Goal: Transaction & Acquisition: Purchase product/service

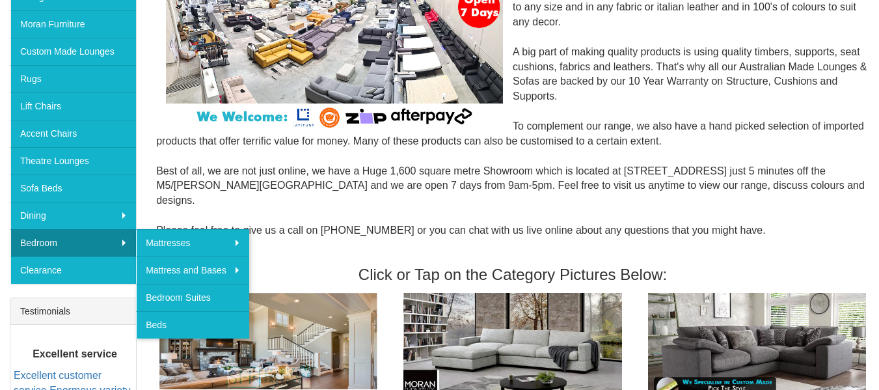
scroll to position [260, 0]
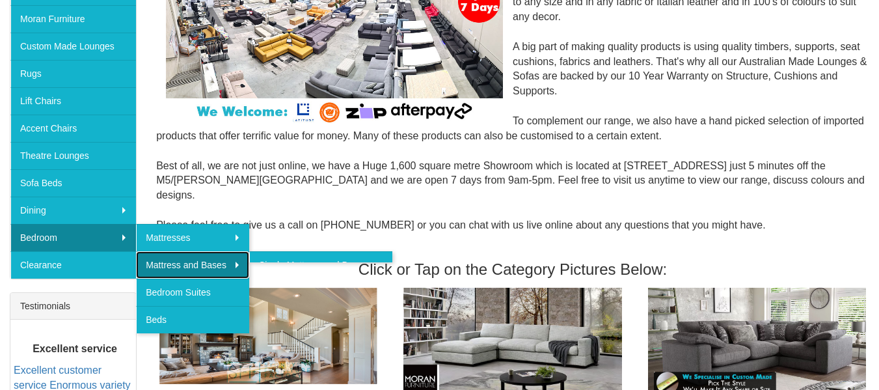
click at [187, 269] on link "Mattress and Bases" at bounding box center [192, 264] width 113 height 27
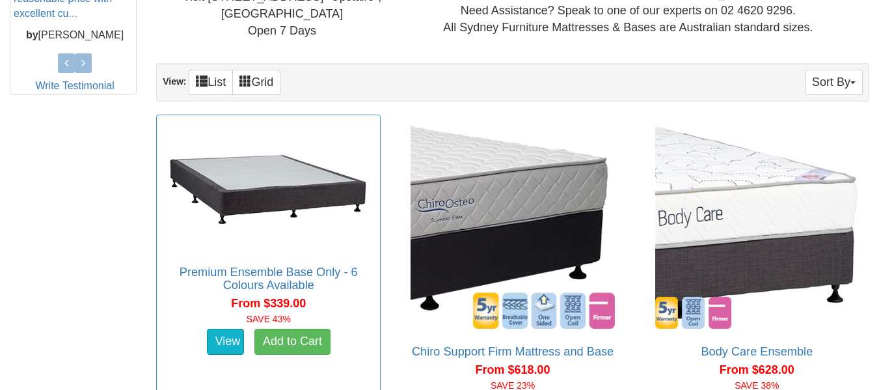
scroll to position [716, 0]
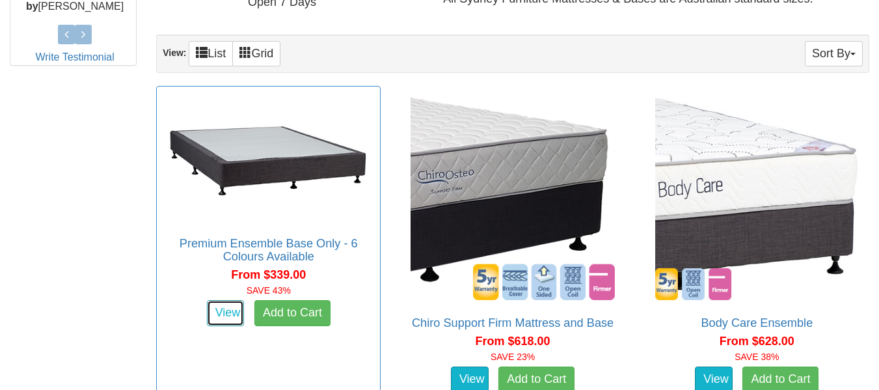
click at [236, 314] on link "View" at bounding box center [226, 313] width 38 height 26
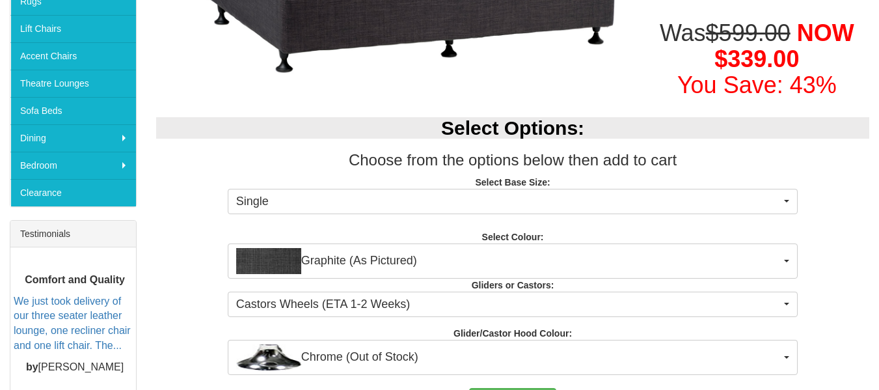
scroll to position [325, 0]
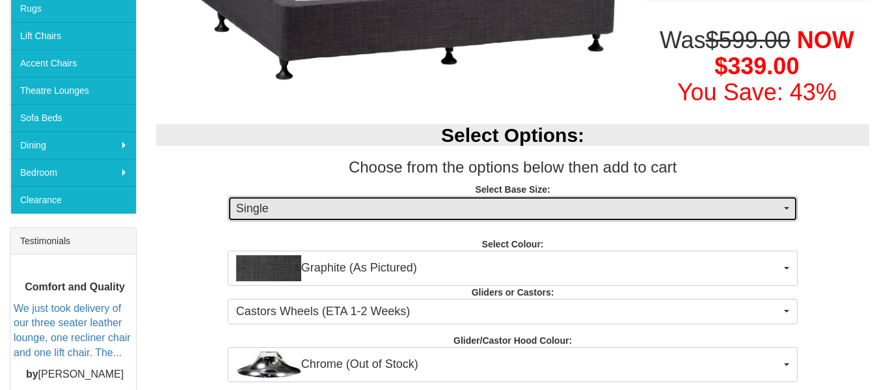
click at [402, 215] on span "Single" at bounding box center [508, 208] width 545 height 17
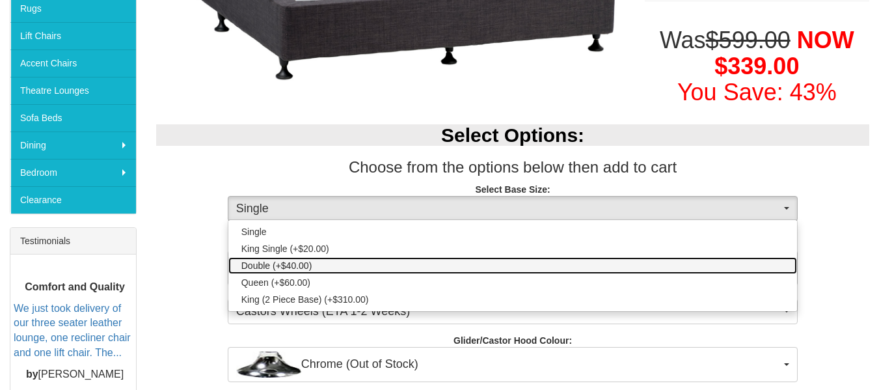
click at [273, 265] on span "Double (+$40.00)" at bounding box center [276, 265] width 71 height 13
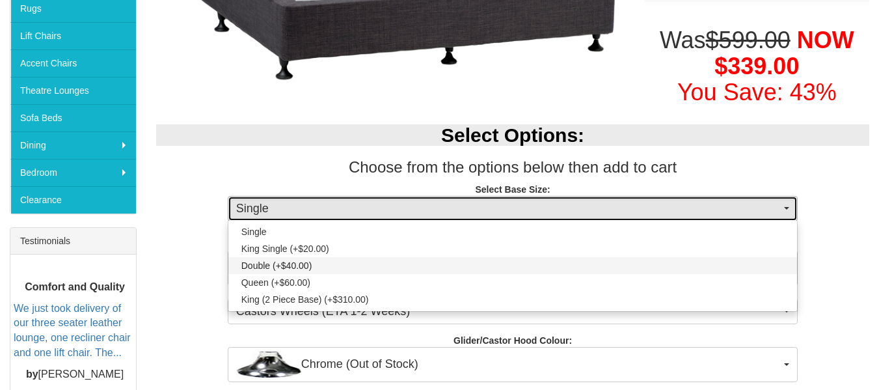
select select "1190"
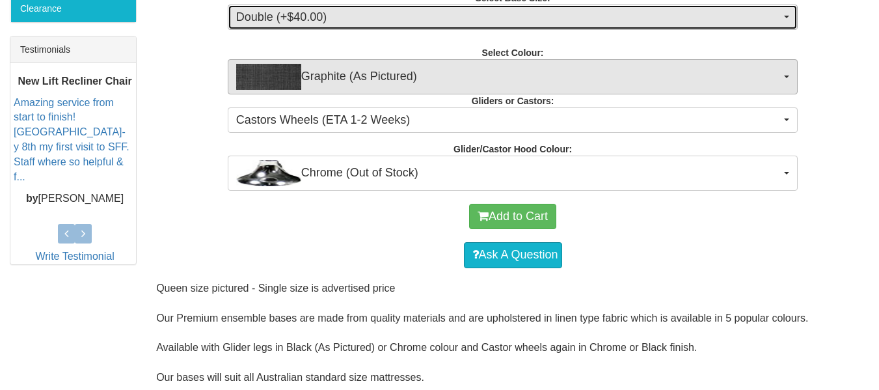
scroll to position [521, 0]
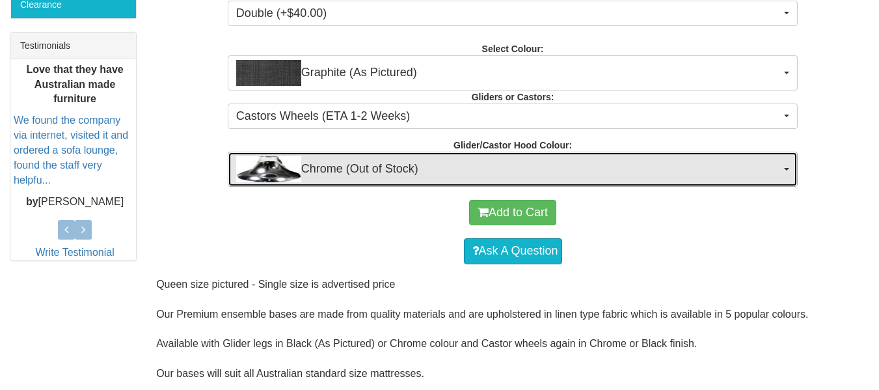
click at [424, 161] on span "Chrome (Out of Stock)" at bounding box center [508, 169] width 545 height 26
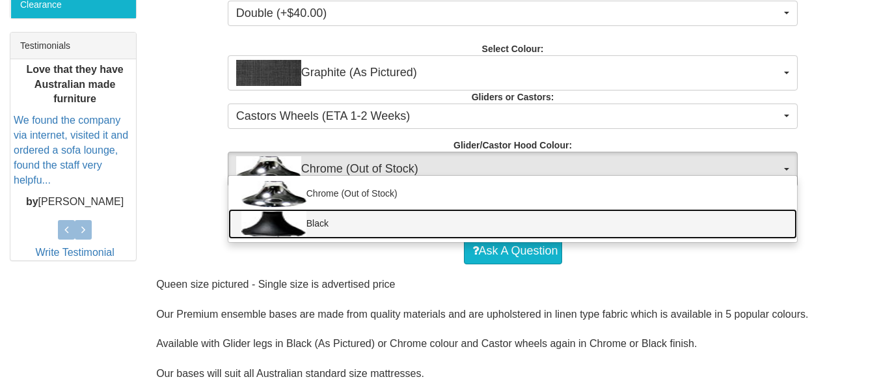
click at [305, 226] on img at bounding box center [273, 224] width 65 height 26
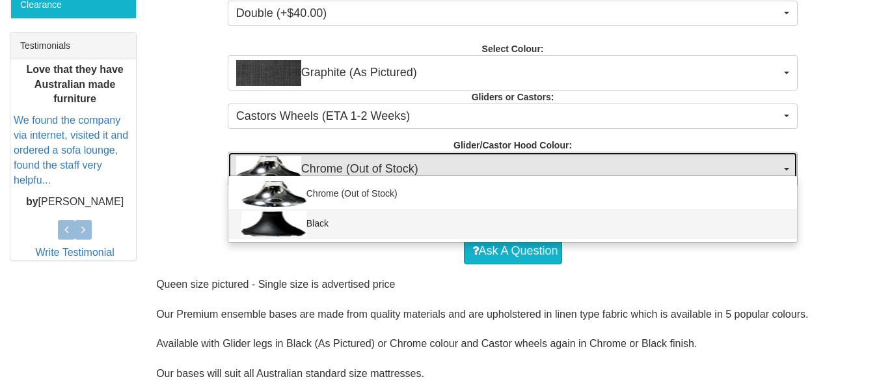
select select "1164"
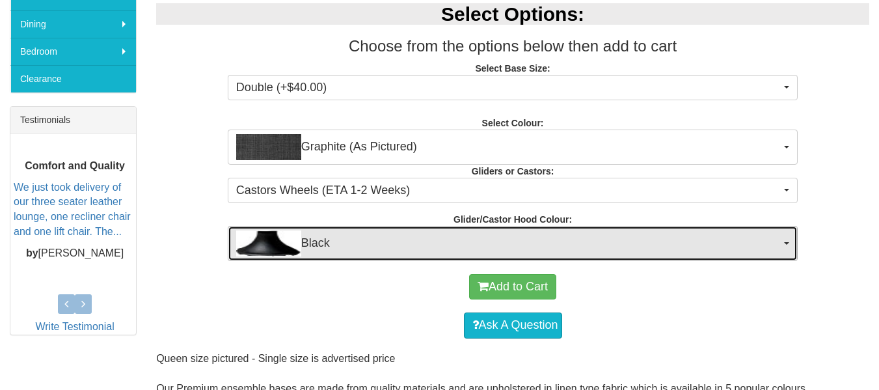
scroll to position [390, 0]
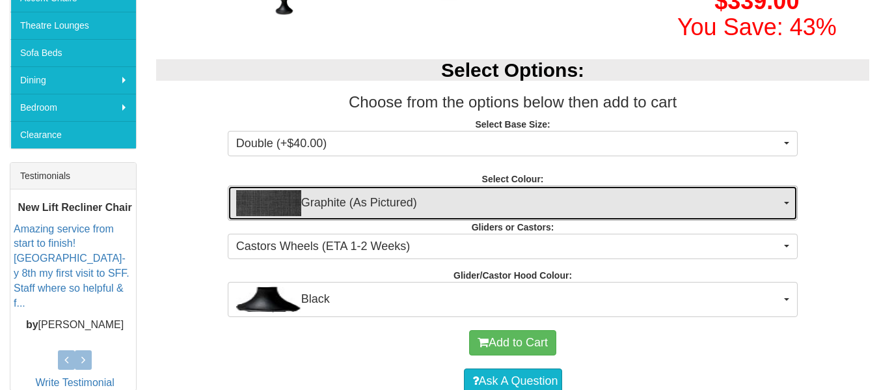
click at [418, 197] on span "Graphite (As Pictured)" at bounding box center [508, 203] width 545 height 26
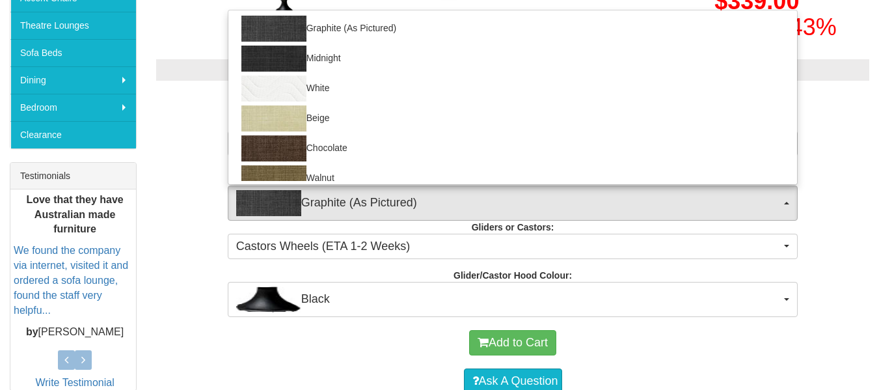
click at [859, 308] on div "Select Options: Choose from the options below then add to cart Select Base Size…" at bounding box center [512, 181] width 733 height 270
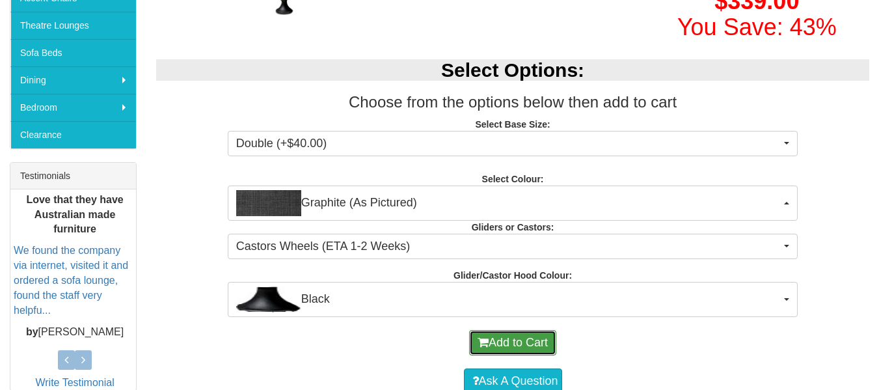
click at [511, 344] on button "Add to Cart" at bounding box center [512, 343] width 87 height 26
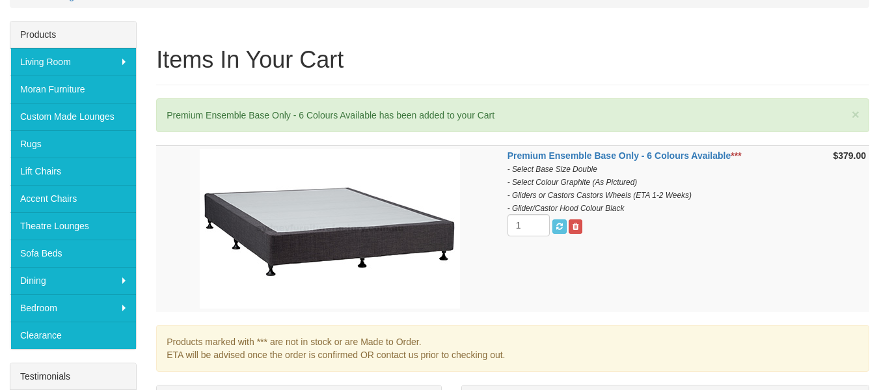
scroll to position [195, 0]
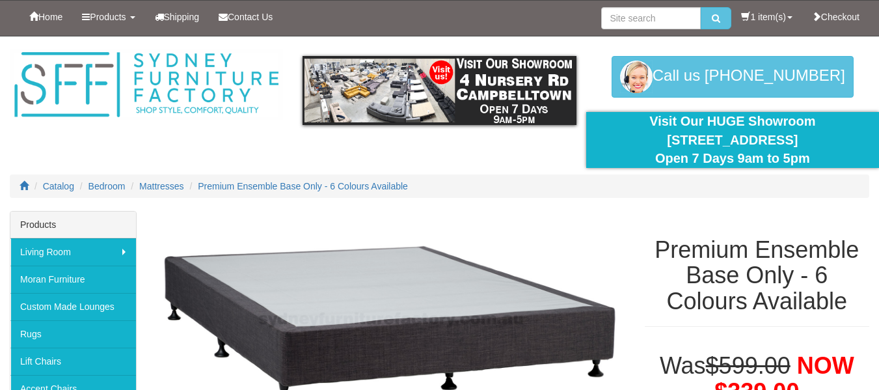
select select "1190"
select select "1164"
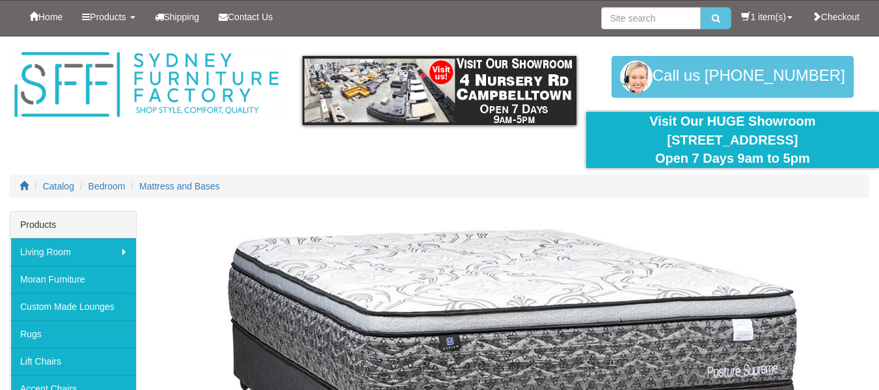
scroll to position [594, 0]
